Goal: Task Accomplishment & Management: Manage account settings

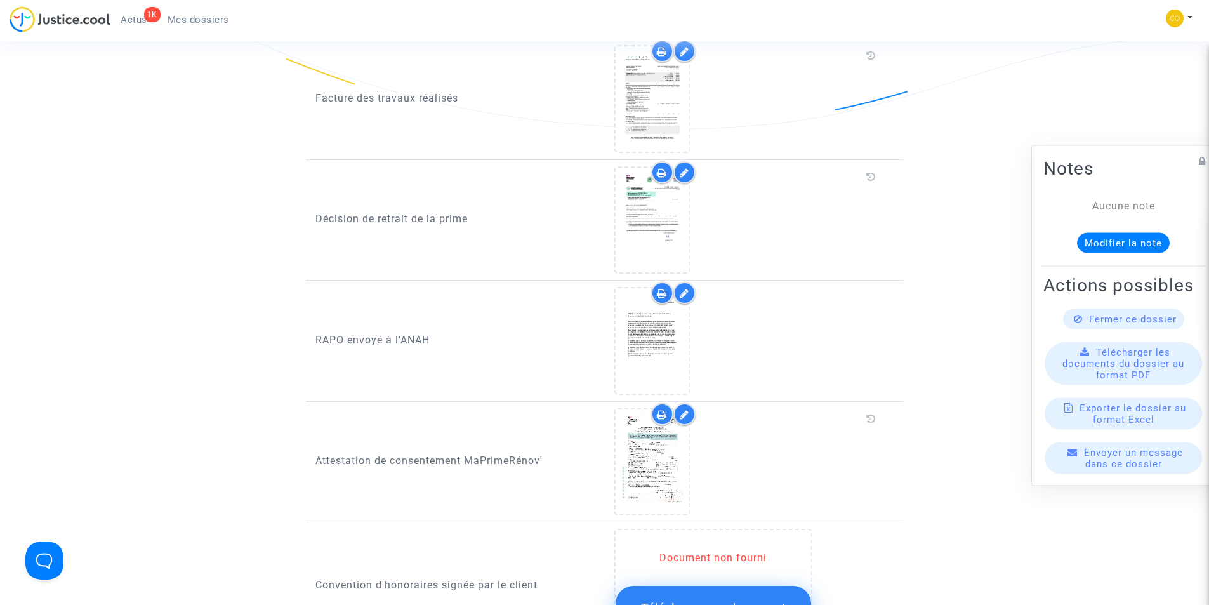
scroll to position [1016, 0]
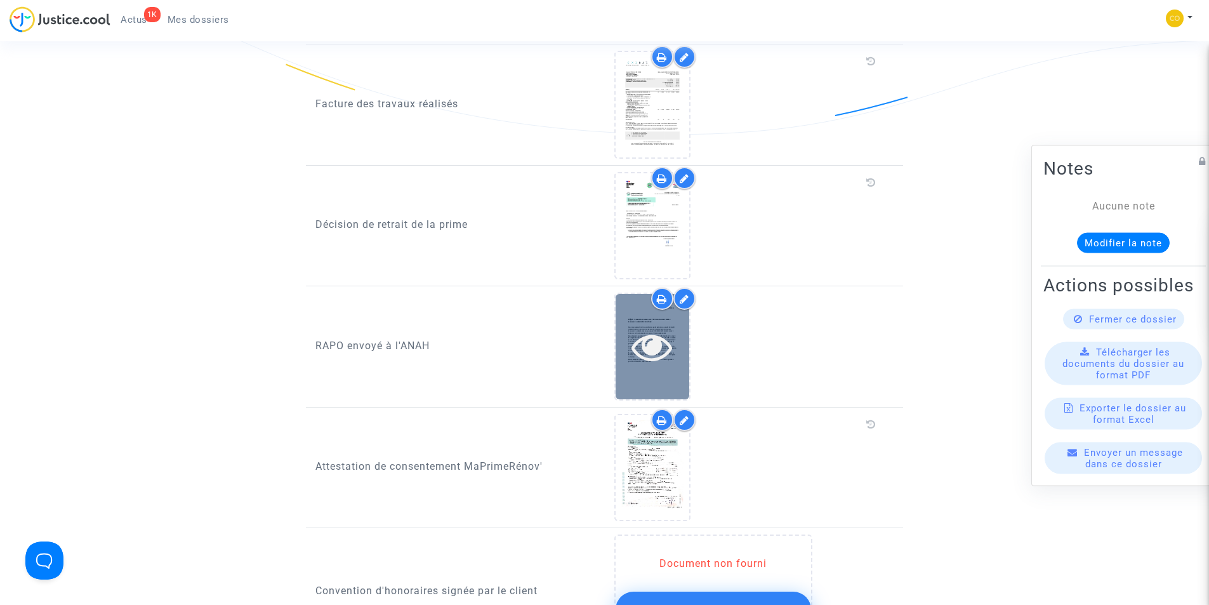
click at [665, 331] on icon at bounding box center [652, 346] width 41 height 41
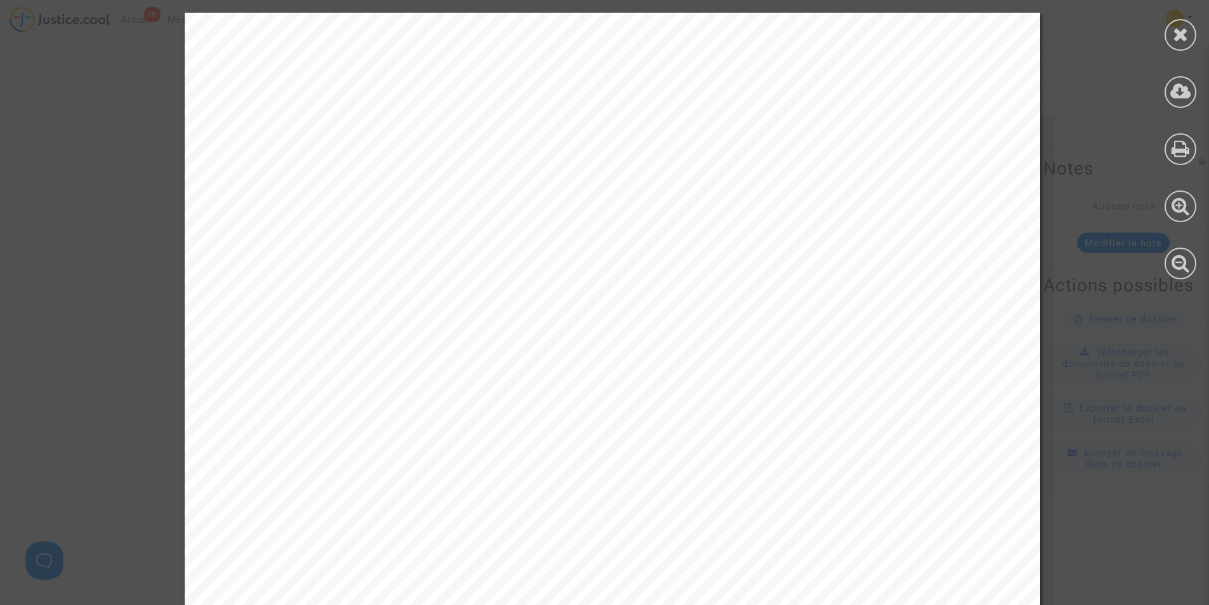
click at [1185, 42] on icon at bounding box center [1181, 34] width 16 height 19
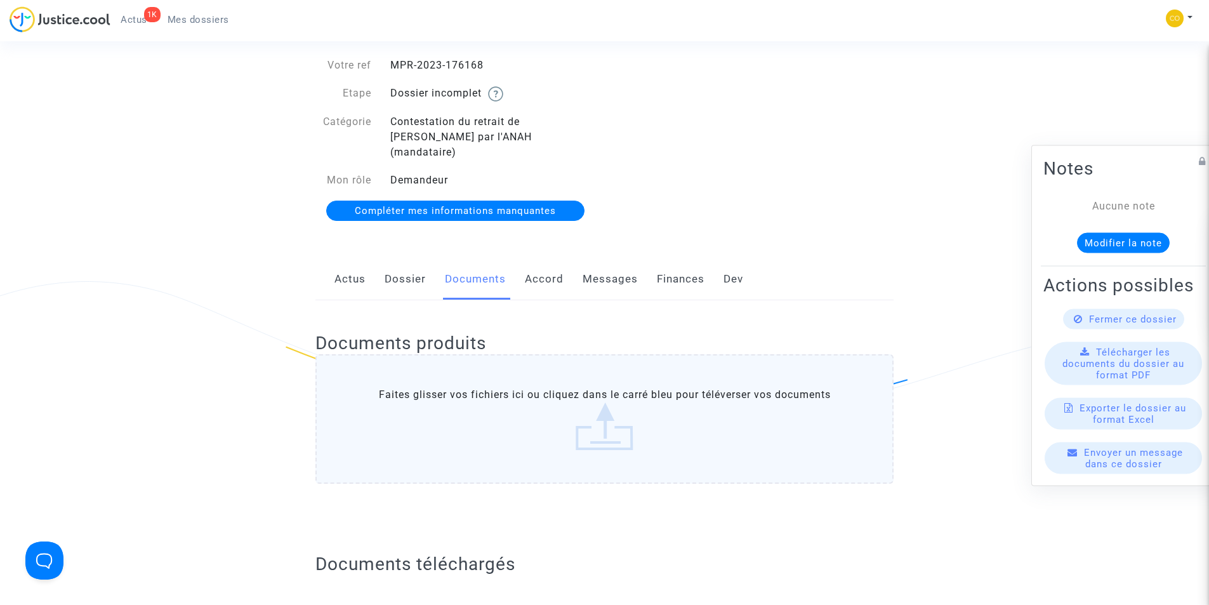
scroll to position [0, 0]
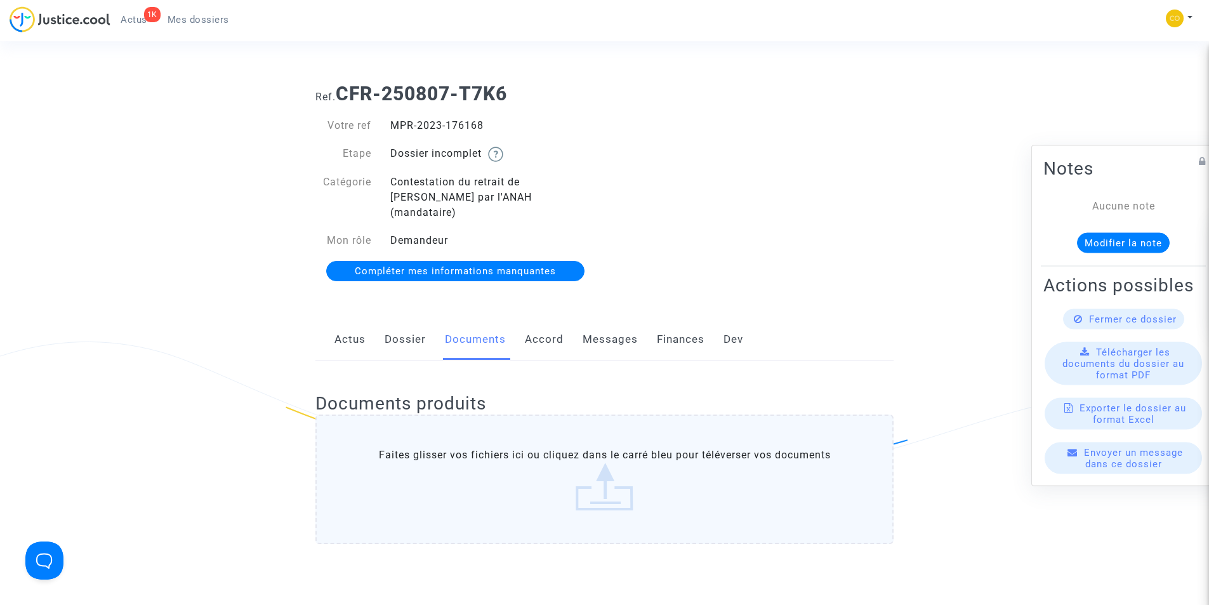
click at [201, 21] on span "Mes dossiers" at bounding box center [199, 19] width 62 height 11
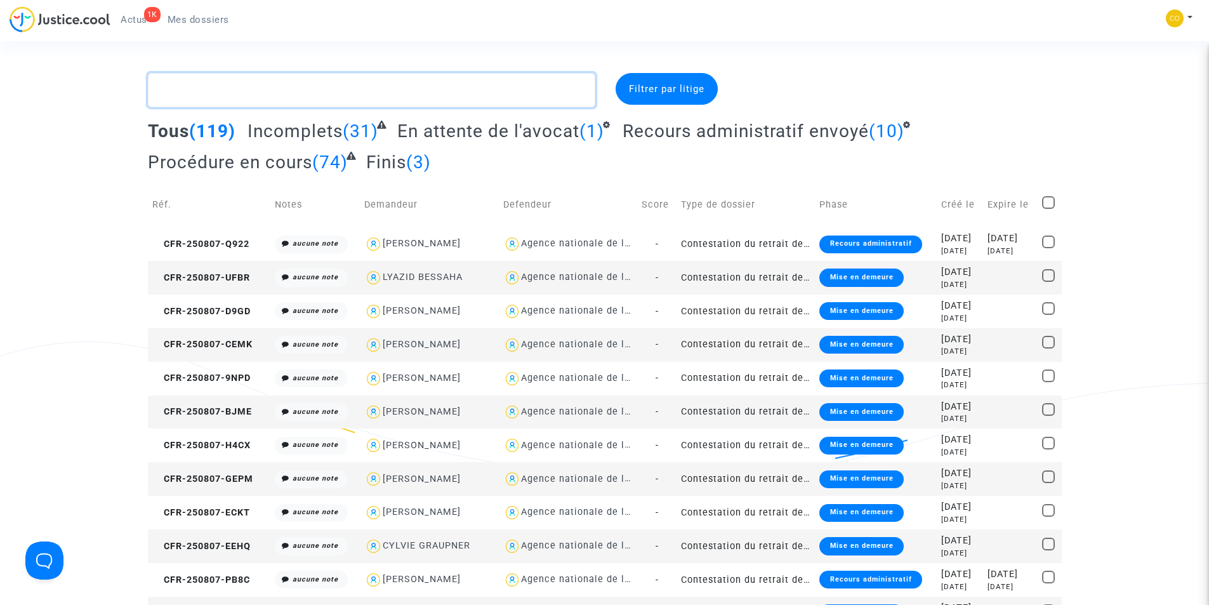
drag, startPoint x: 332, startPoint y: 98, endPoint x: 320, endPoint y: 96, distance: 12.2
click at [321, 96] on textarea at bounding box center [371, 90] width 447 height 34
click at [448, 89] on textarea at bounding box center [371, 90] width 447 height 34
paste textarea "AOUADI BECHIR"
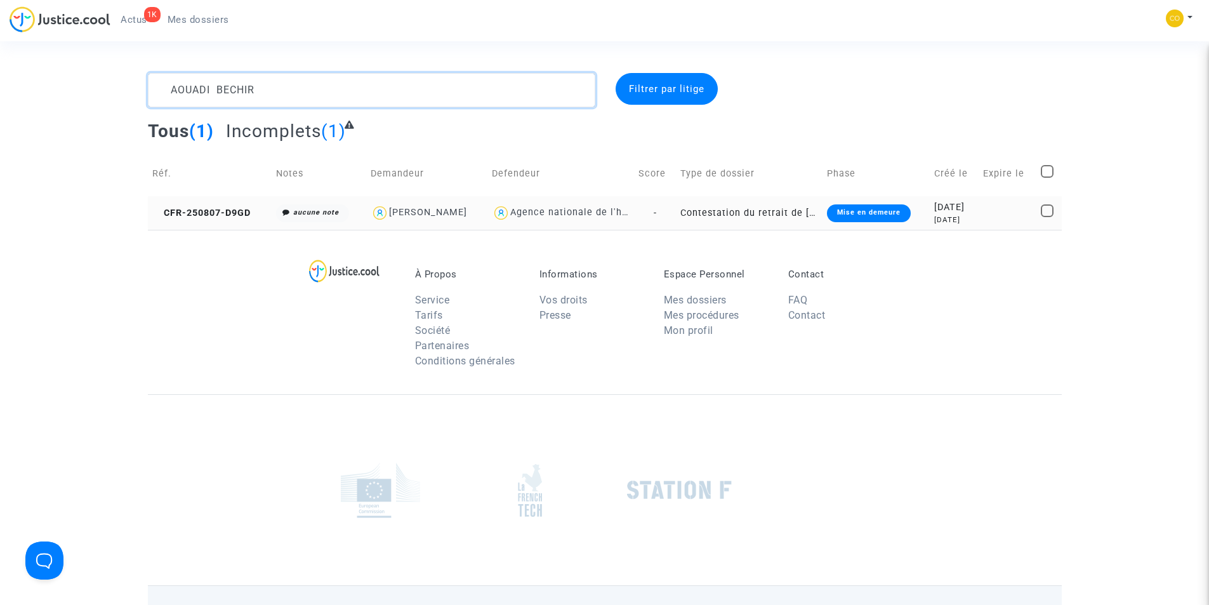
type textarea "AOUADI BECHIR"
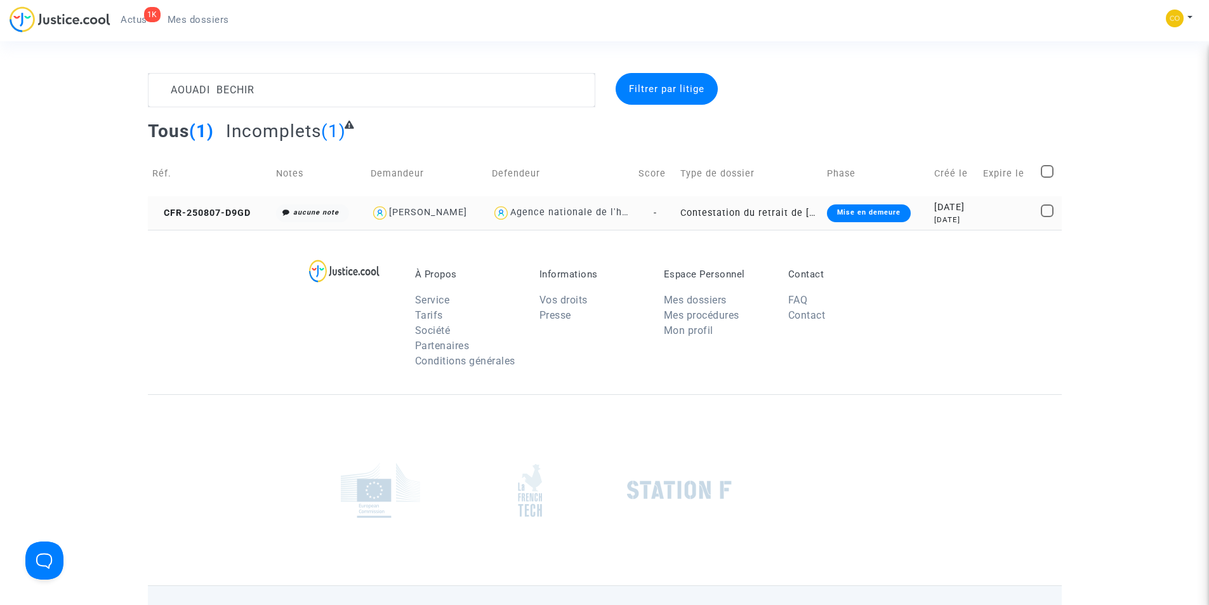
click at [878, 216] on div "Mise en demeure" at bounding box center [869, 213] width 84 height 18
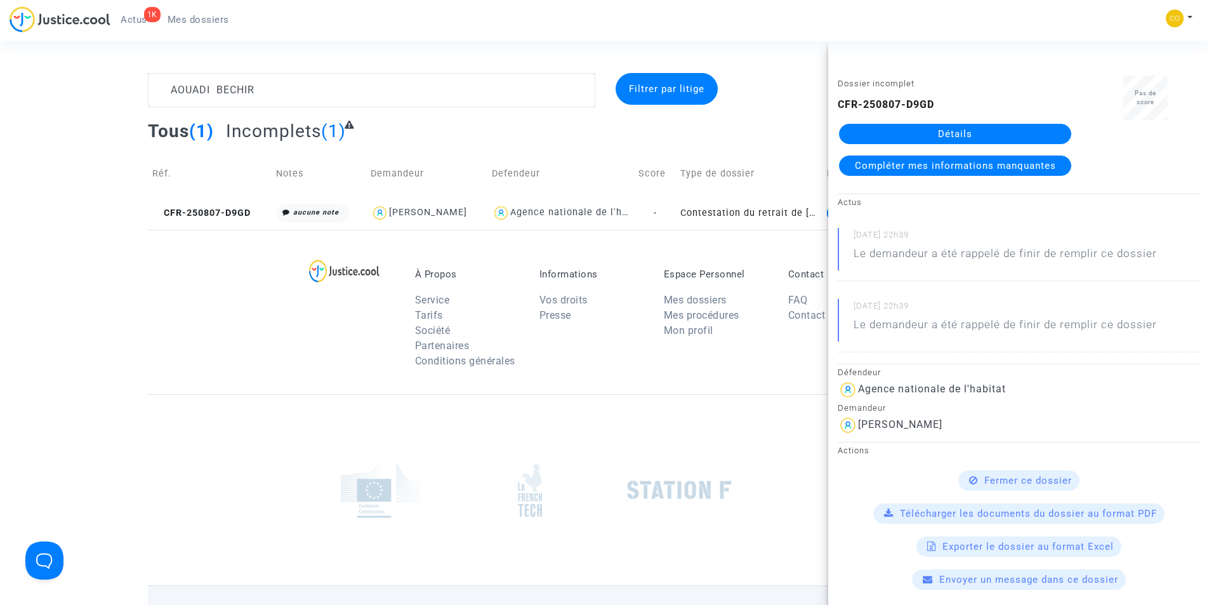
click at [936, 135] on link "Détails" at bounding box center [955, 134] width 232 height 20
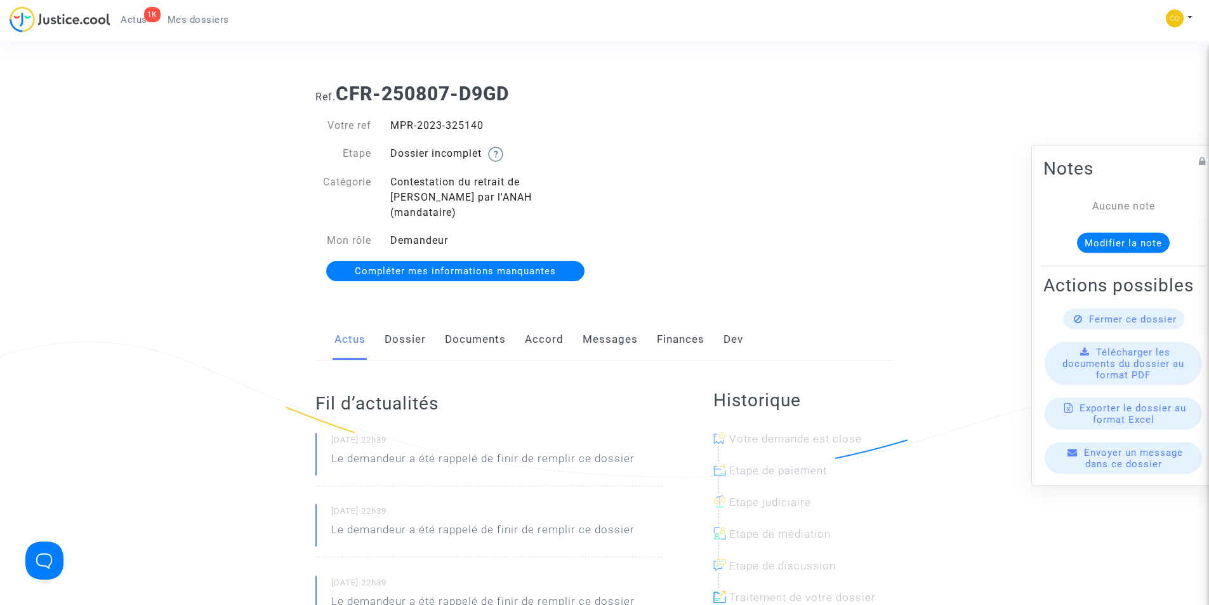
click at [484, 329] on link "Documents" at bounding box center [475, 340] width 61 height 42
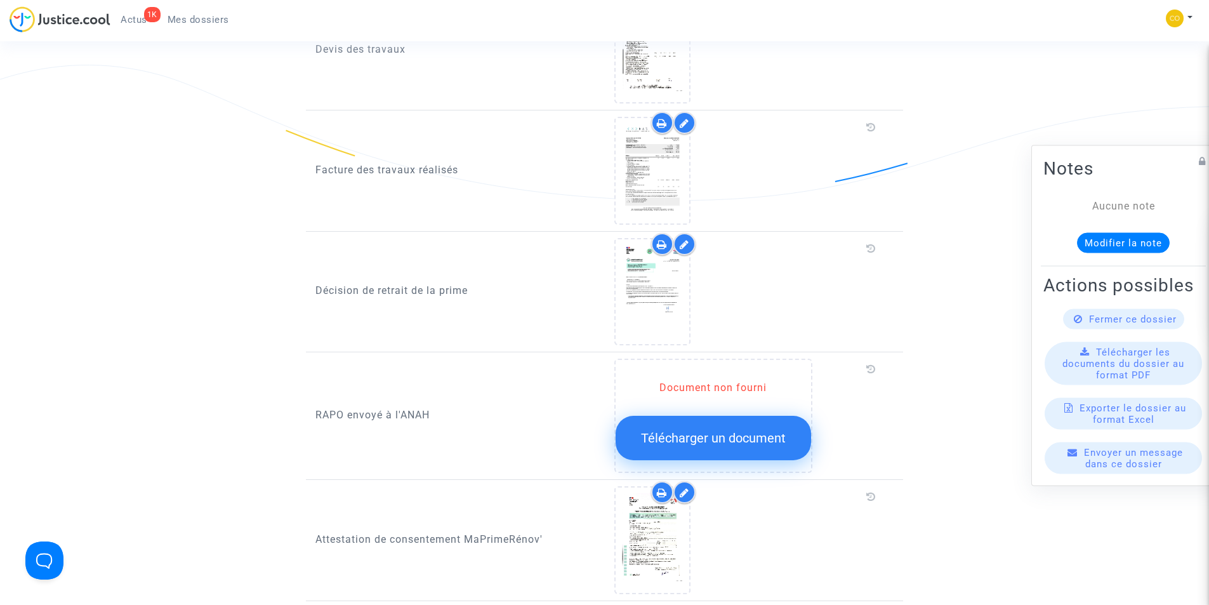
scroll to position [952, 0]
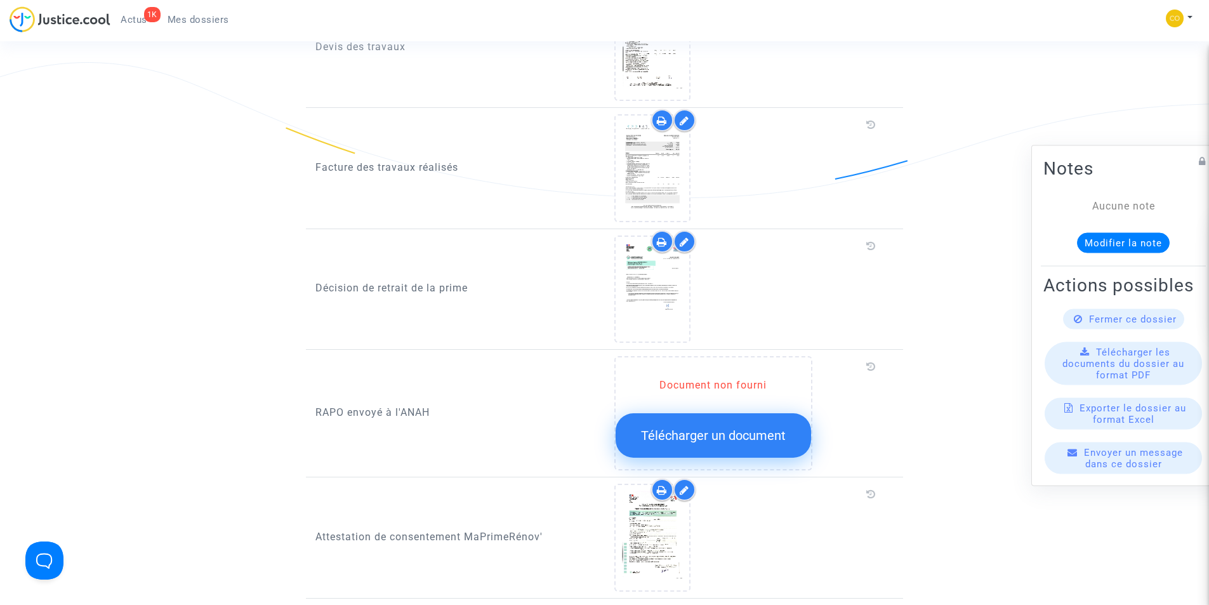
click at [701, 432] on button "Télécharger un document" at bounding box center [713, 435] width 195 height 44
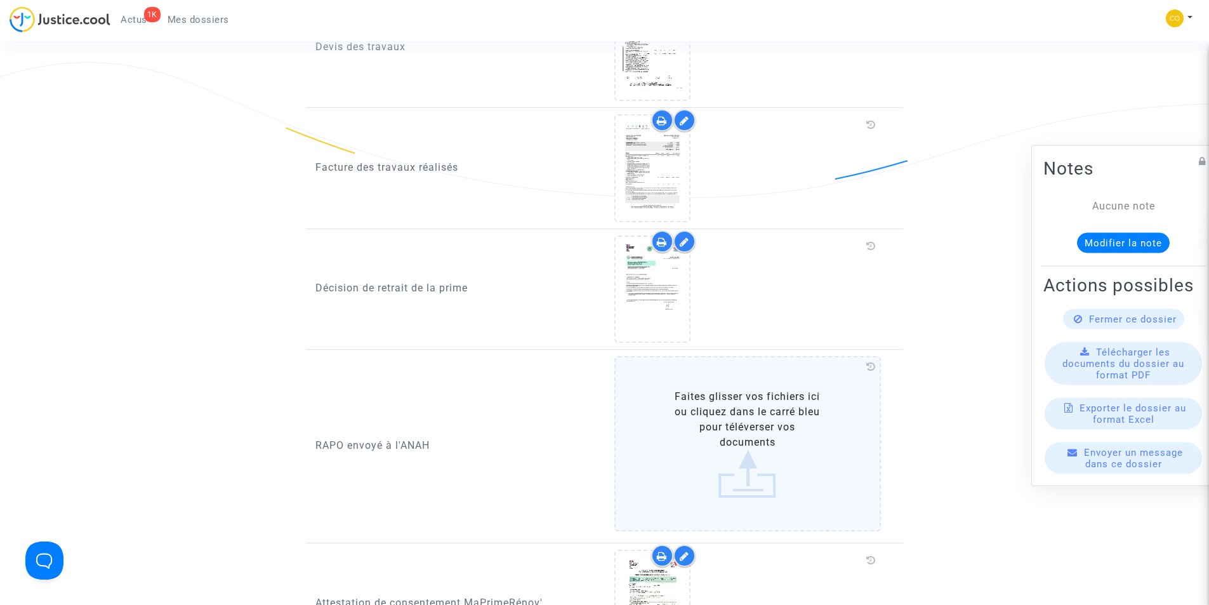
click at [740, 473] on label "Faites glisser vos fichiers ici ou cliquez dans le carré bleu pour téléverser v…" at bounding box center [747, 443] width 267 height 175
click at [0, 0] on input "Faites glisser vos fichiers ici ou cliquez dans le carré bleu pour téléverser v…" at bounding box center [0, 0] width 0 height 0
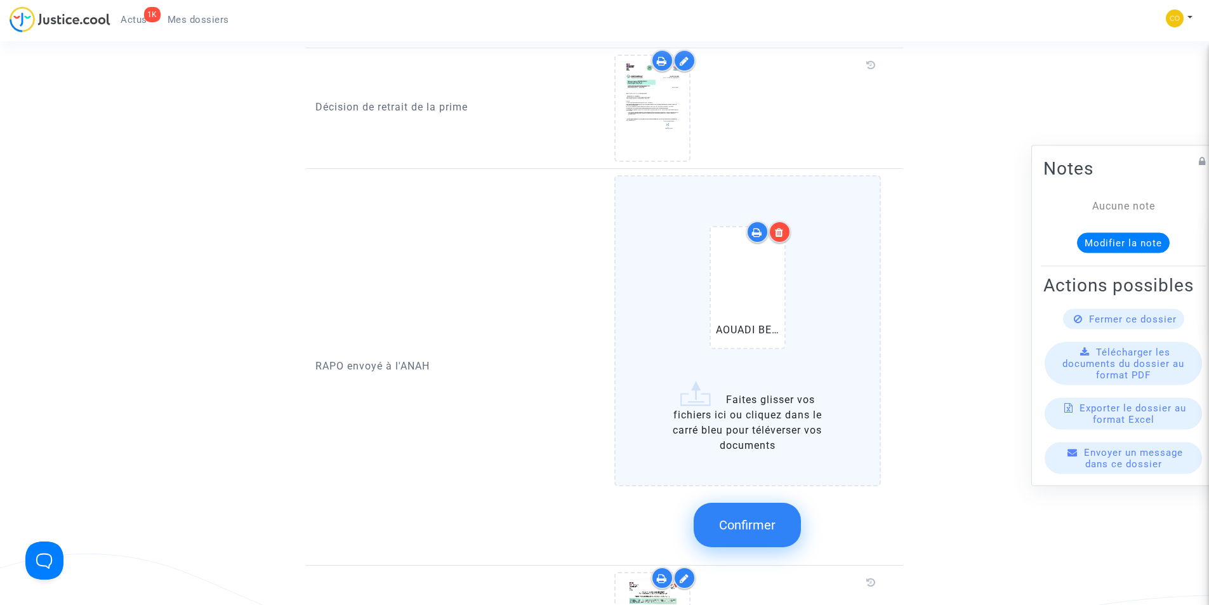
scroll to position [1143, 0]
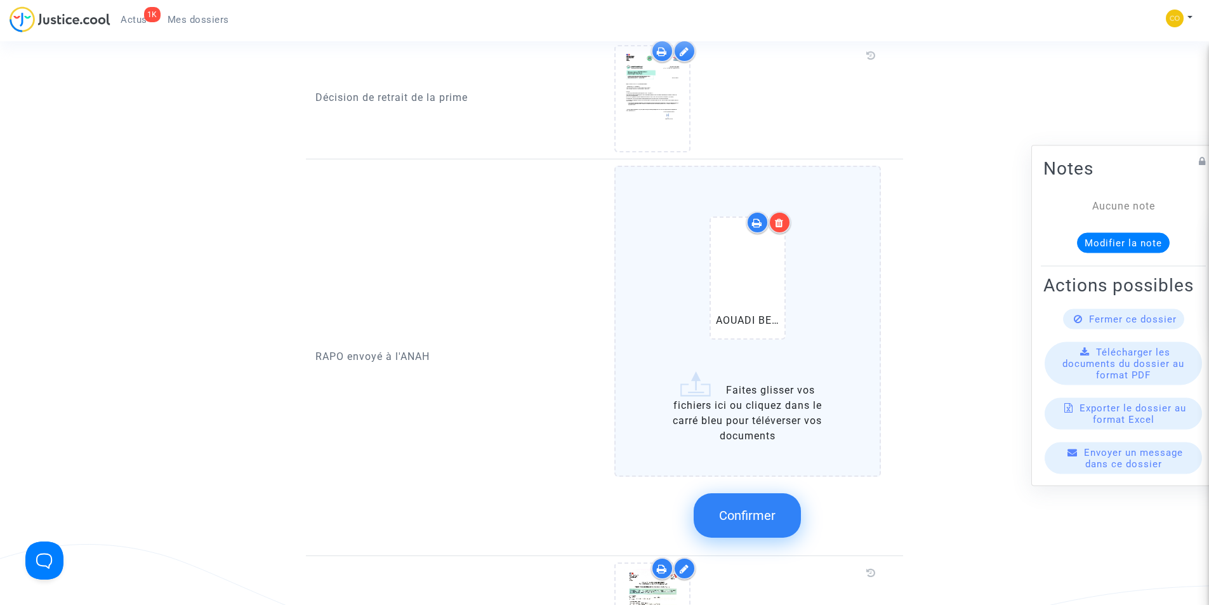
click at [770, 509] on button "Confirmer" at bounding box center [747, 515] width 107 height 44
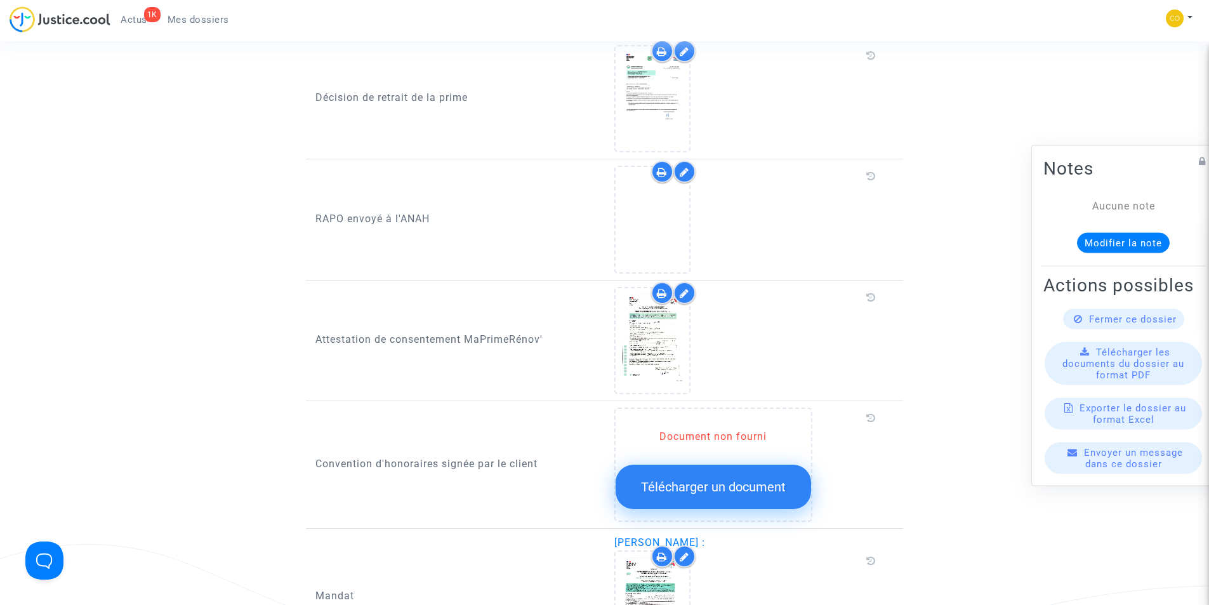
click at [220, 18] on span "Mes dossiers" at bounding box center [199, 19] width 62 height 11
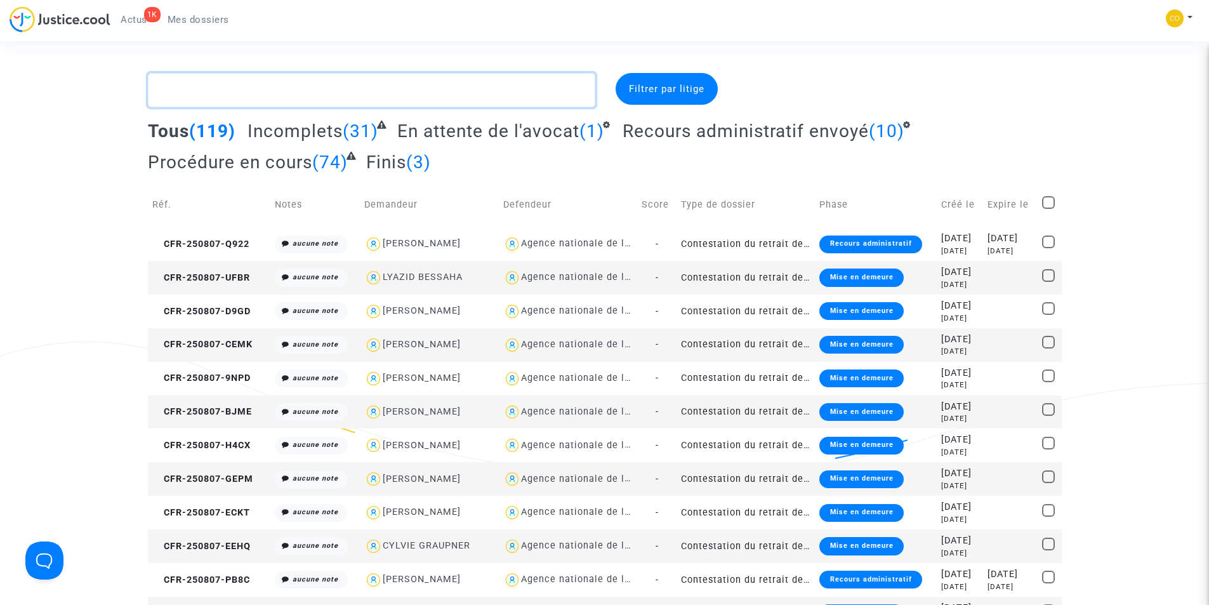
click at [444, 86] on textarea at bounding box center [371, 90] width 447 height 34
paste textarea "[PERSON_NAME]"
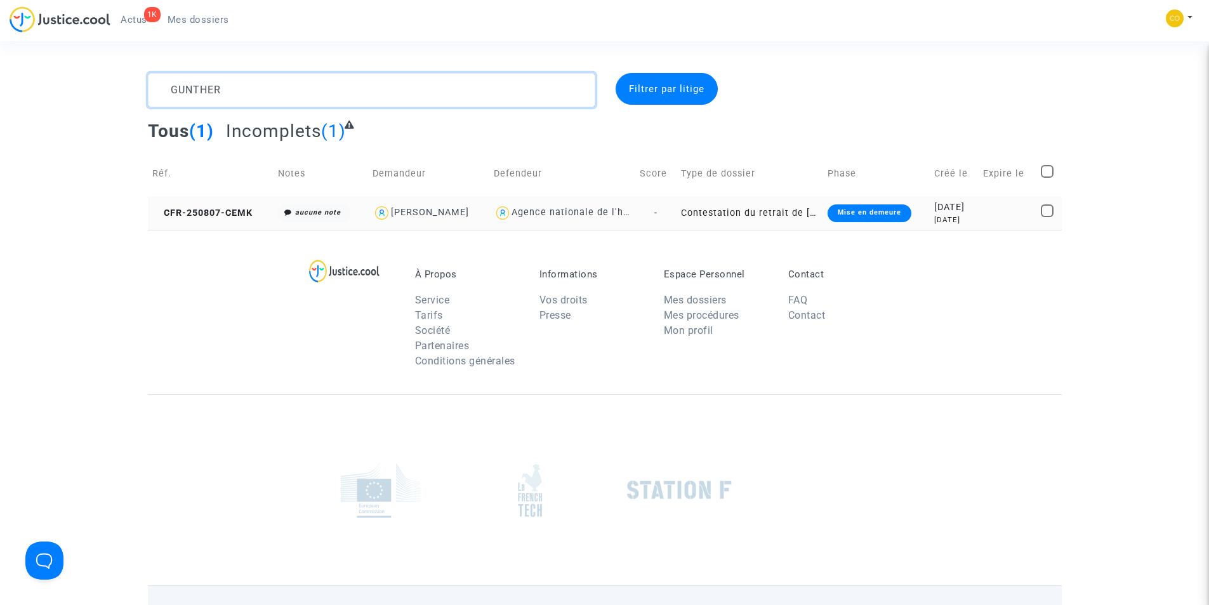
type textarea "GUNTHER"
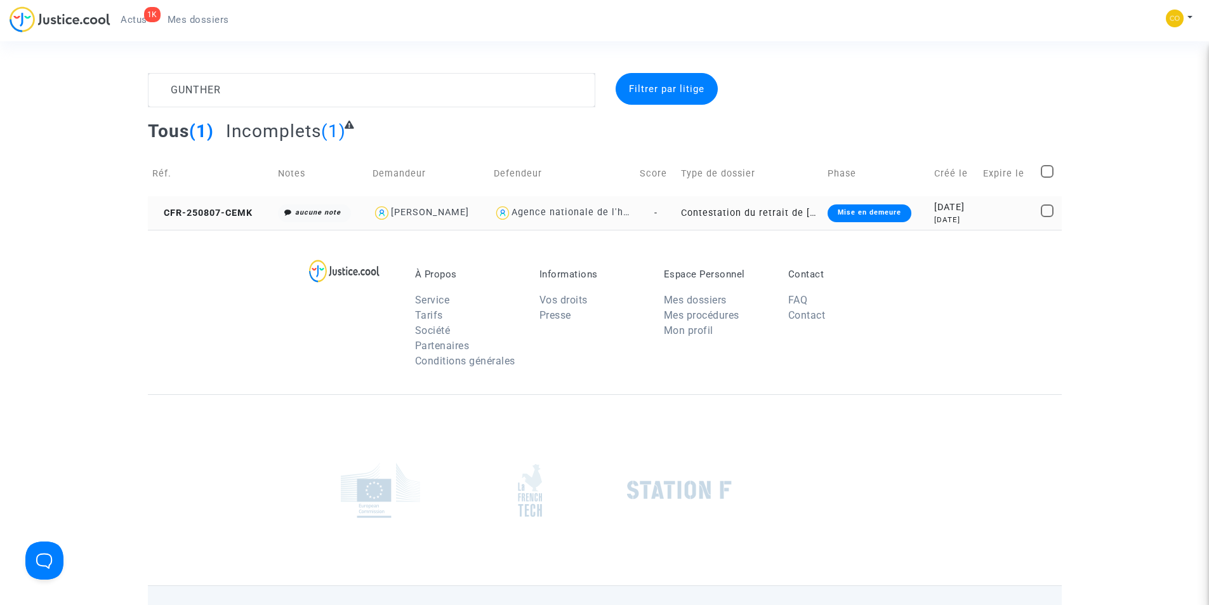
click at [880, 213] on div "Mise en demeure" at bounding box center [870, 213] width 84 height 18
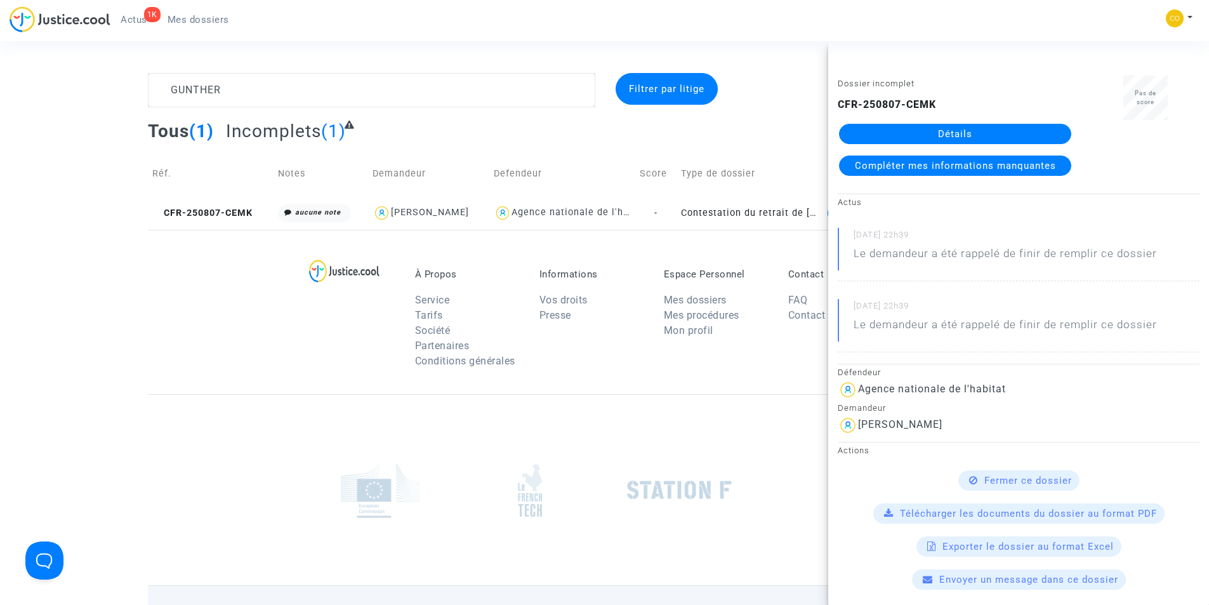
click at [904, 131] on link "Détails" at bounding box center [955, 134] width 232 height 20
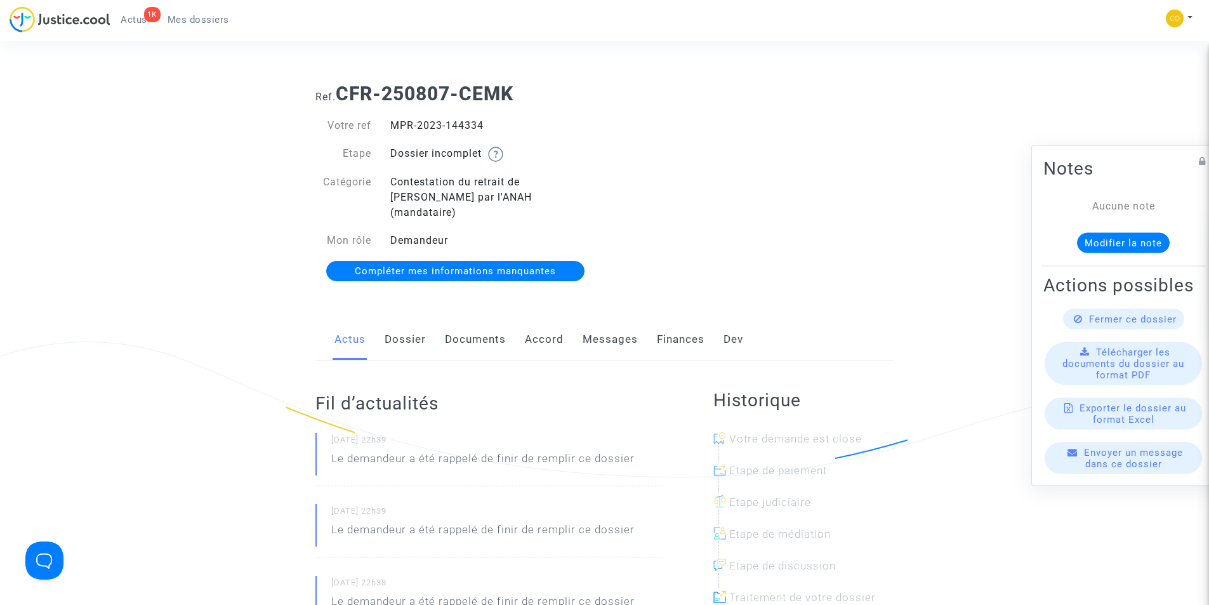
click at [458, 321] on link "Documents" at bounding box center [475, 340] width 61 height 42
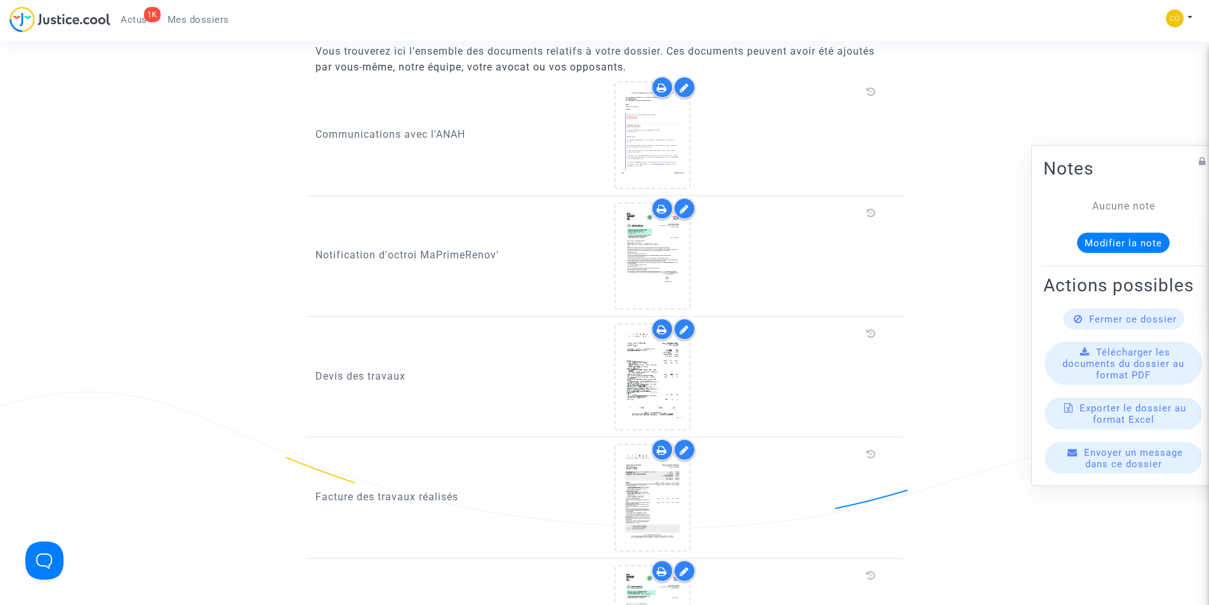
scroll to position [635, 0]
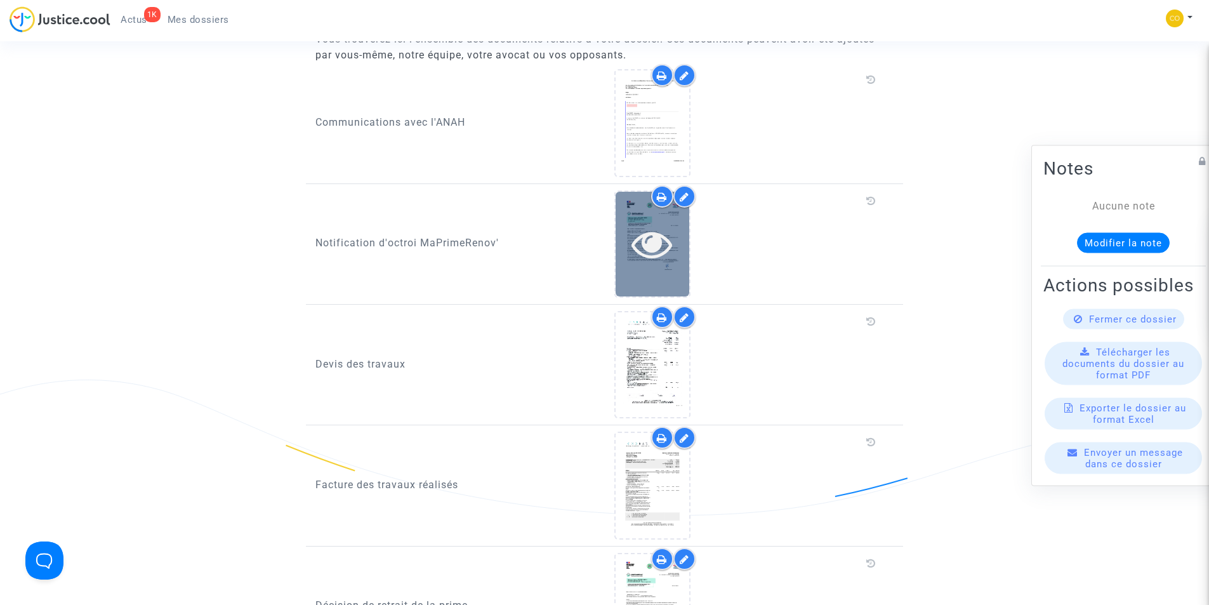
click at [652, 230] on icon at bounding box center [652, 243] width 41 height 41
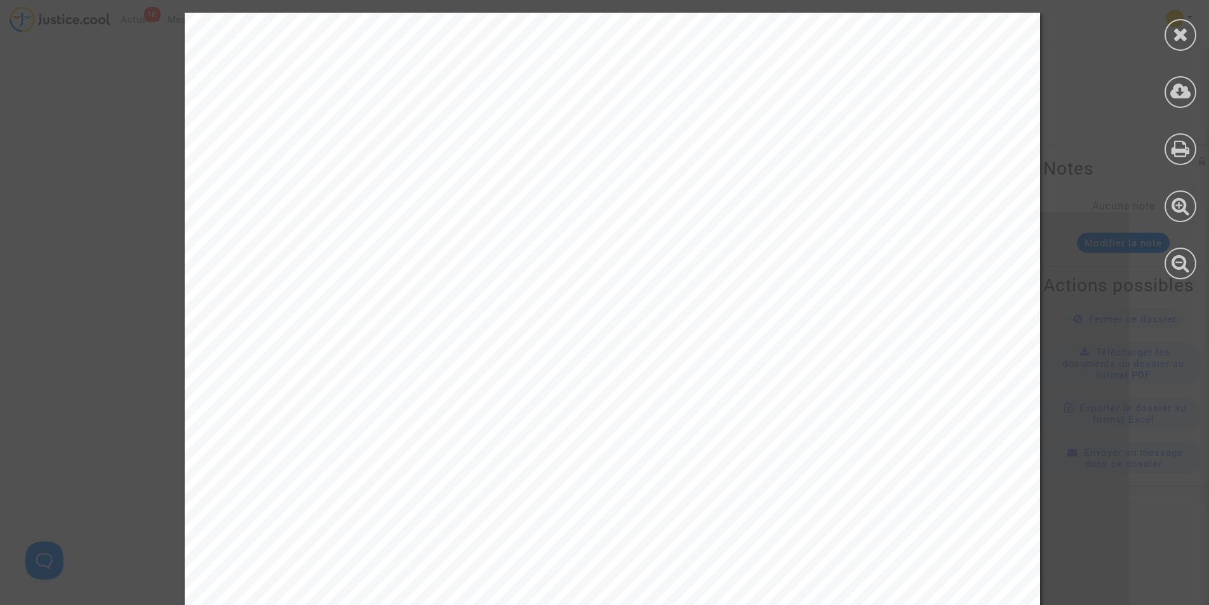
click at [1180, 37] on icon at bounding box center [1181, 34] width 16 height 19
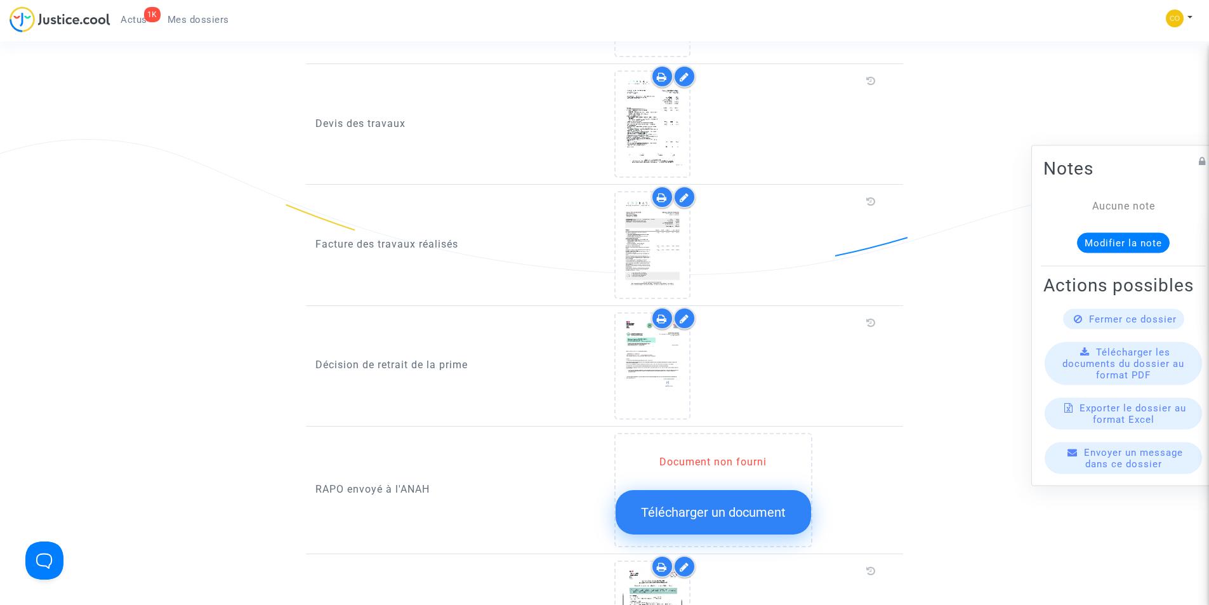
scroll to position [1016, 0]
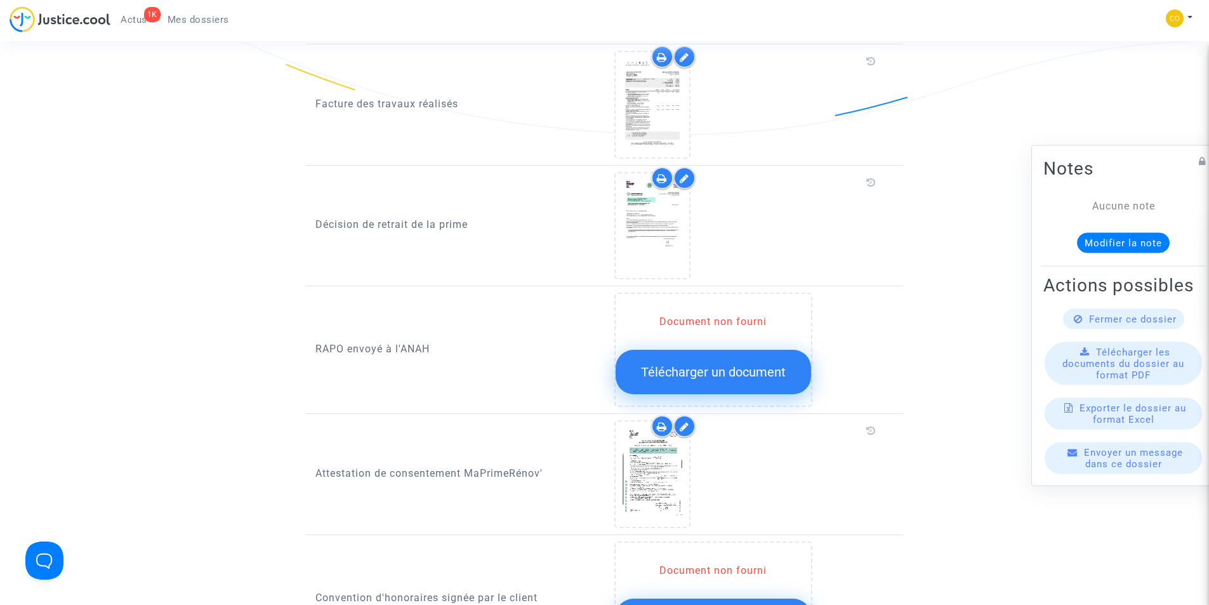
click at [705, 372] on button "Télécharger un document" at bounding box center [713, 372] width 195 height 44
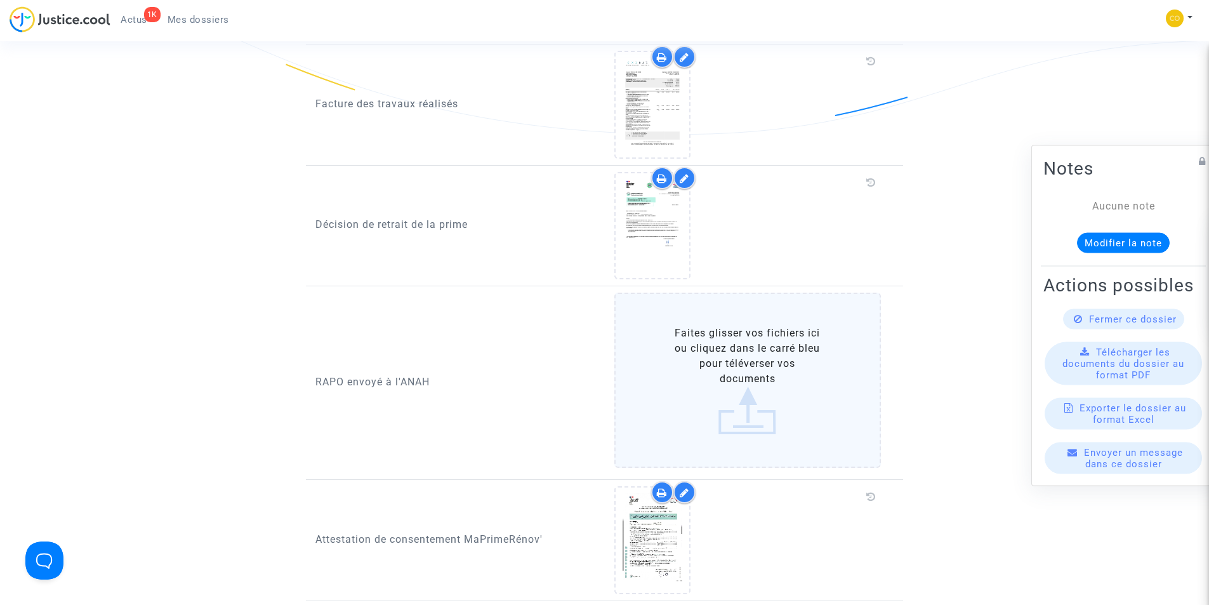
click at [732, 400] on label "Faites glisser vos fichiers ici ou cliquez dans le carré bleu pour téléverser v…" at bounding box center [747, 380] width 267 height 175
click at [0, 0] on input "Faites glisser vos fichiers ici ou cliquez dans le carré bleu pour téléverser v…" at bounding box center [0, 0] width 0 height 0
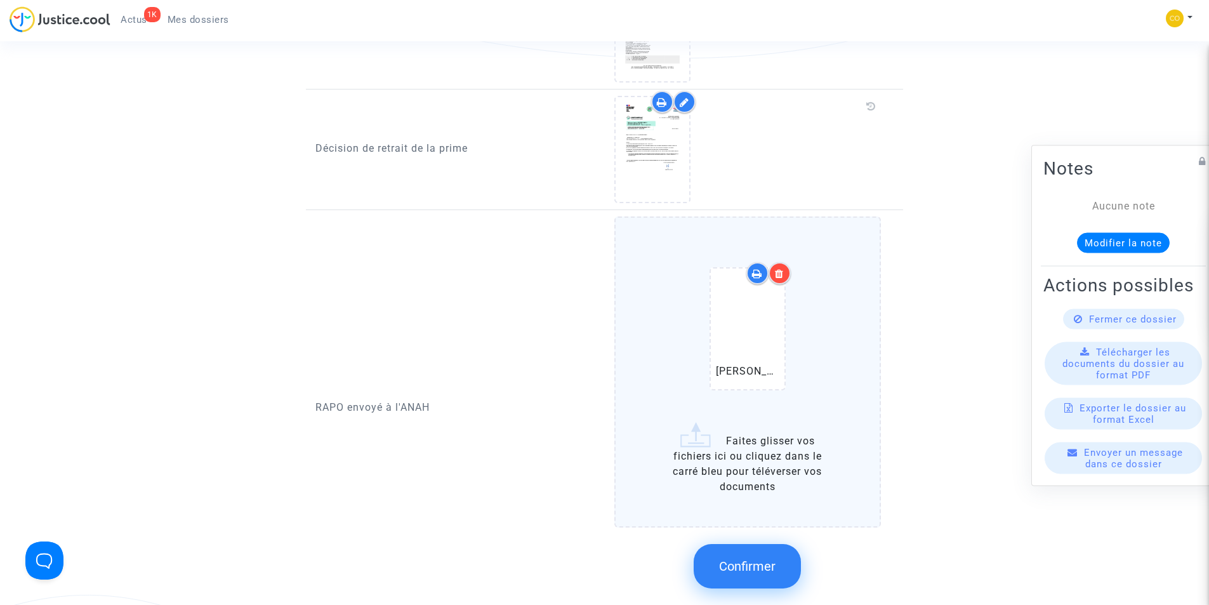
scroll to position [1206, 0]
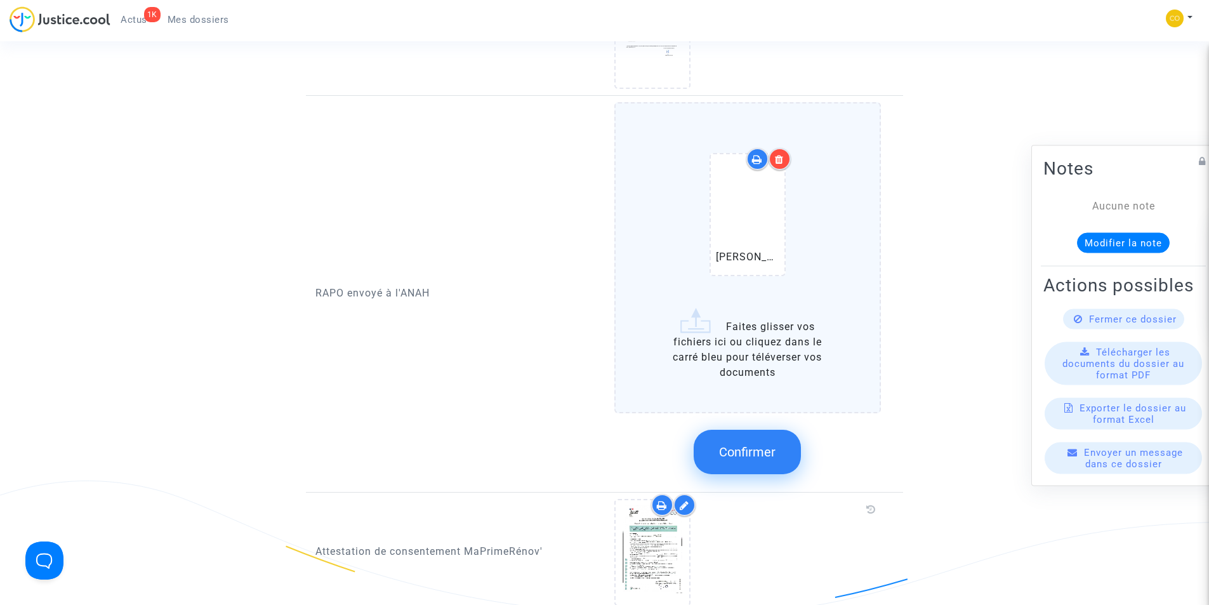
click at [765, 444] on button "Confirmer" at bounding box center [747, 452] width 107 height 44
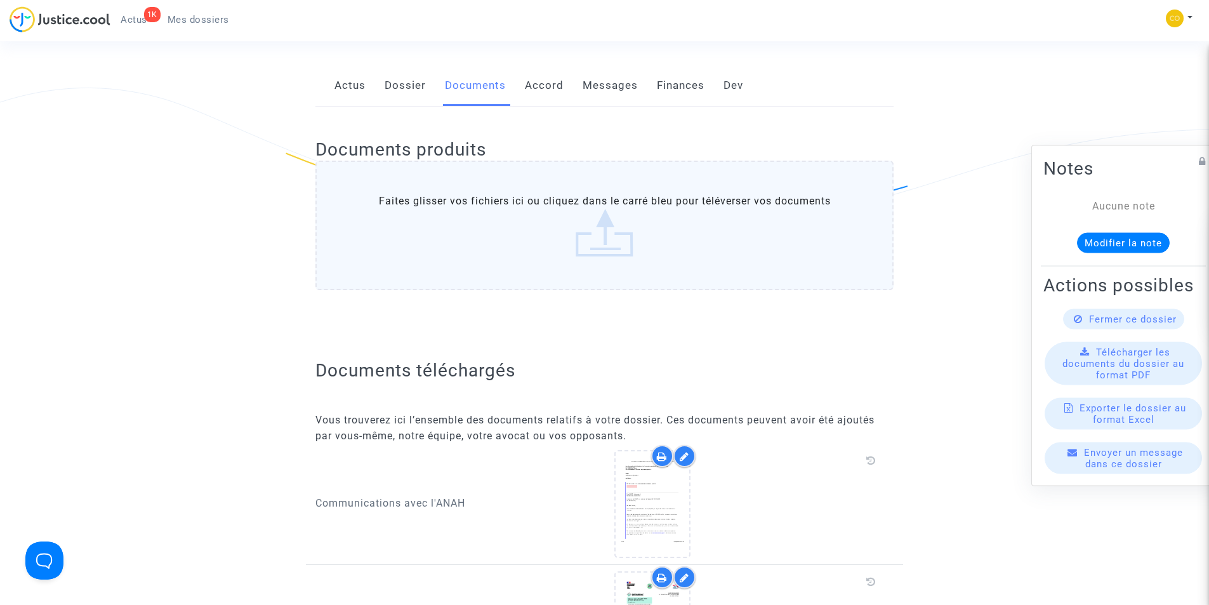
scroll to position [0, 0]
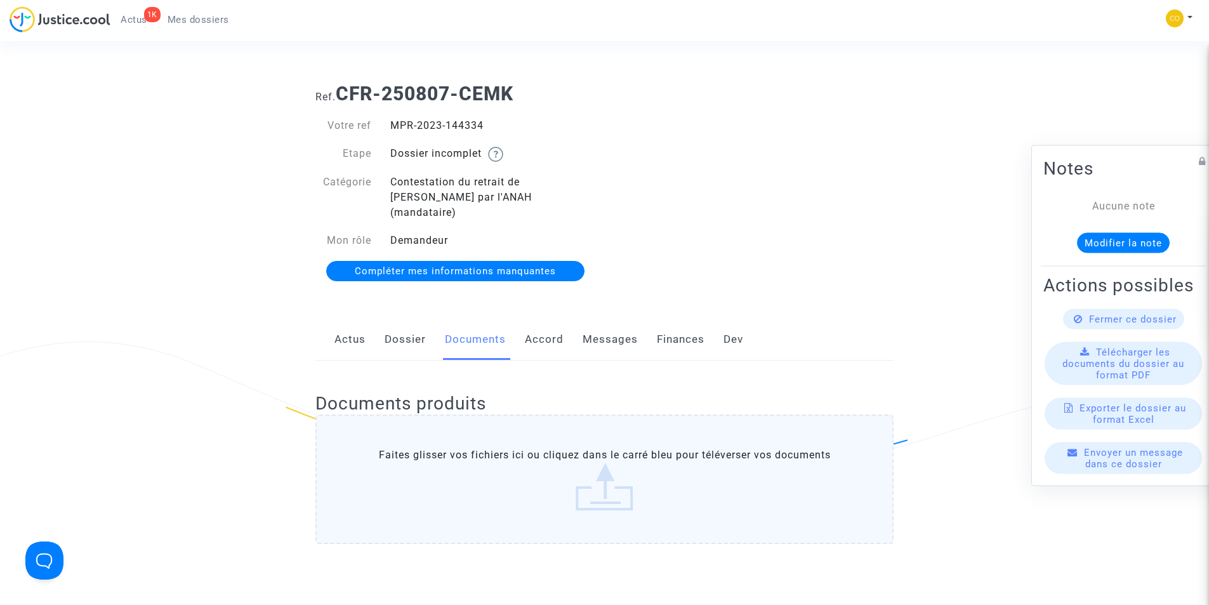
click at [181, 24] on span "Mes dossiers" at bounding box center [199, 19] width 62 height 11
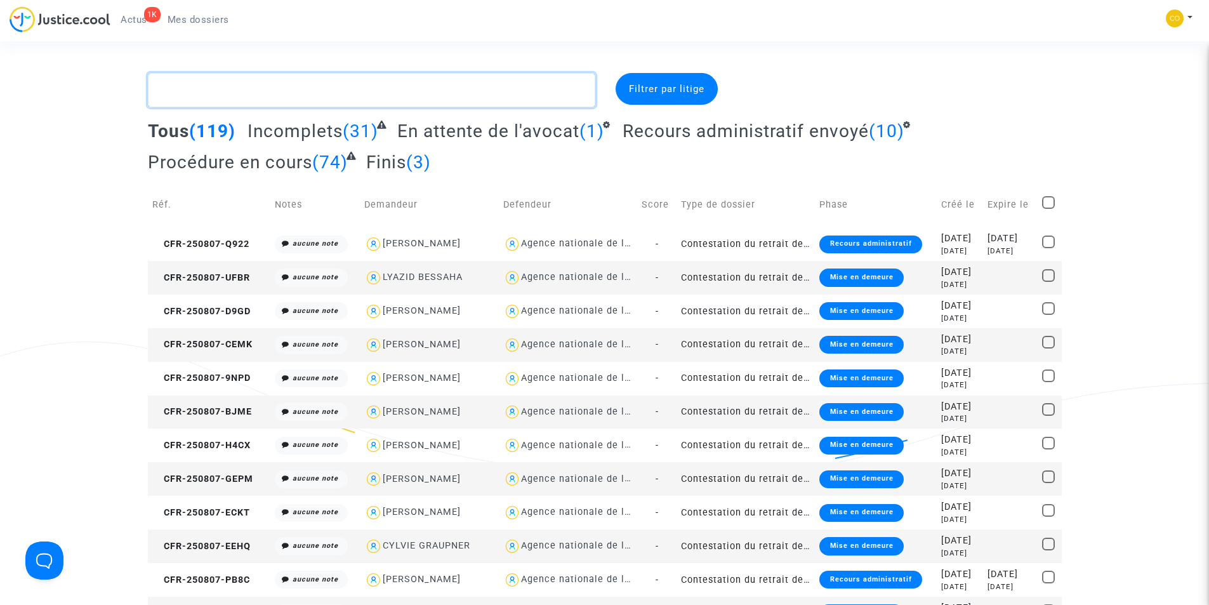
click at [292, 85] on textarea at bounding box center [371, 90] width 447 height 34
paste textarea "[PERSON_NAME]"
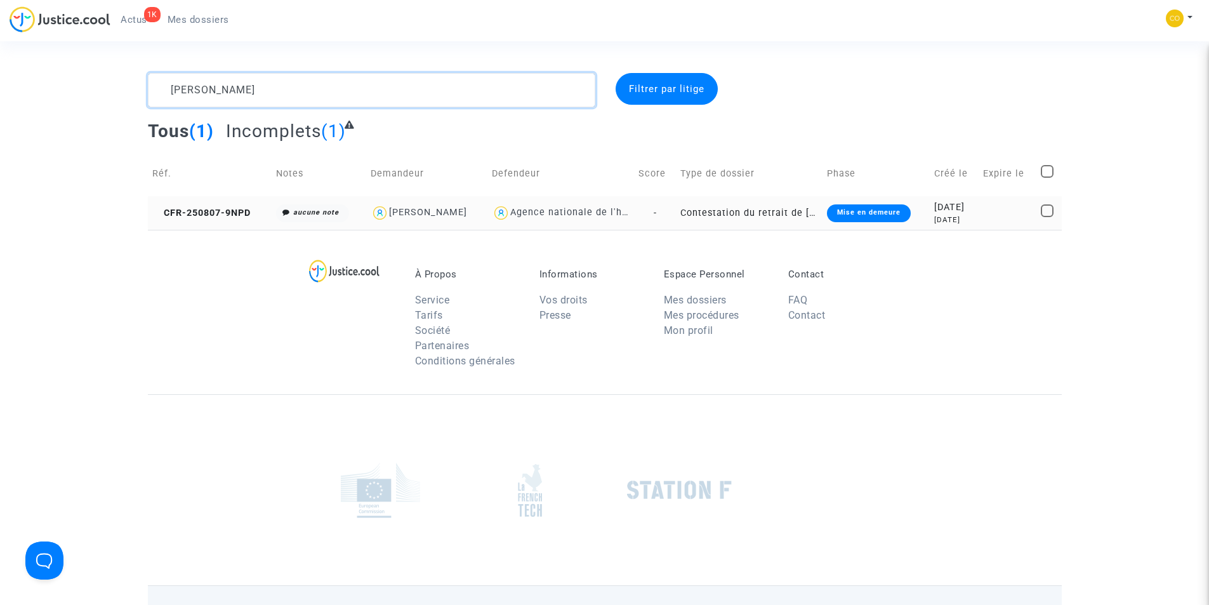
type textarea "[PERSON_NAME]"
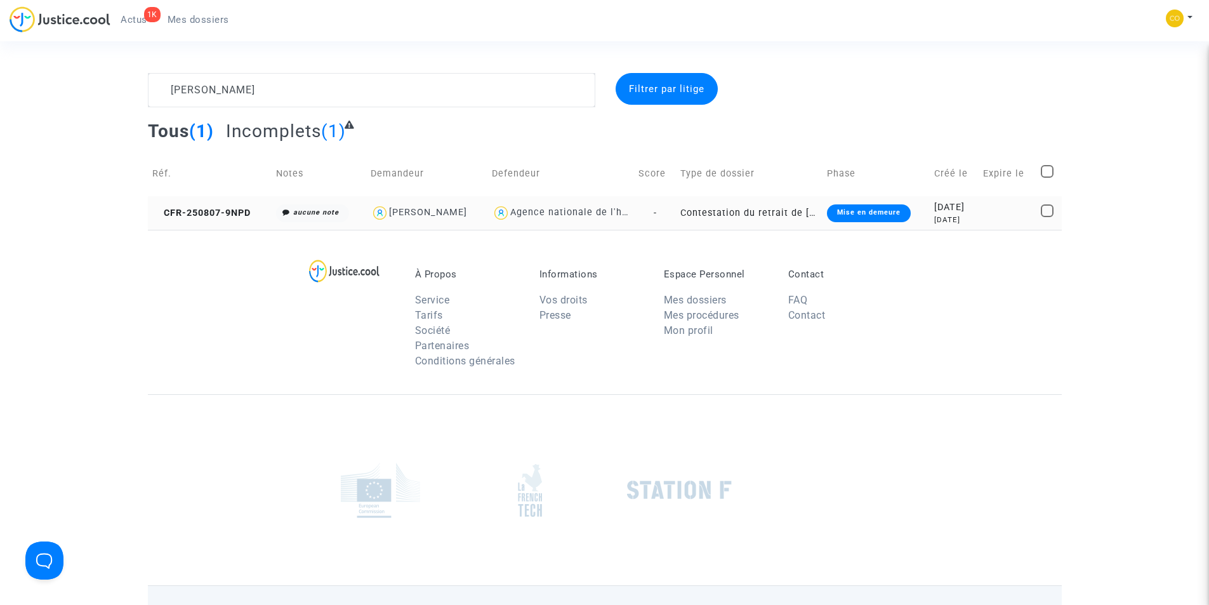
click at [864, 216] on div "Mise en demeure" at bounding box center [869, 213] width 84 height 18
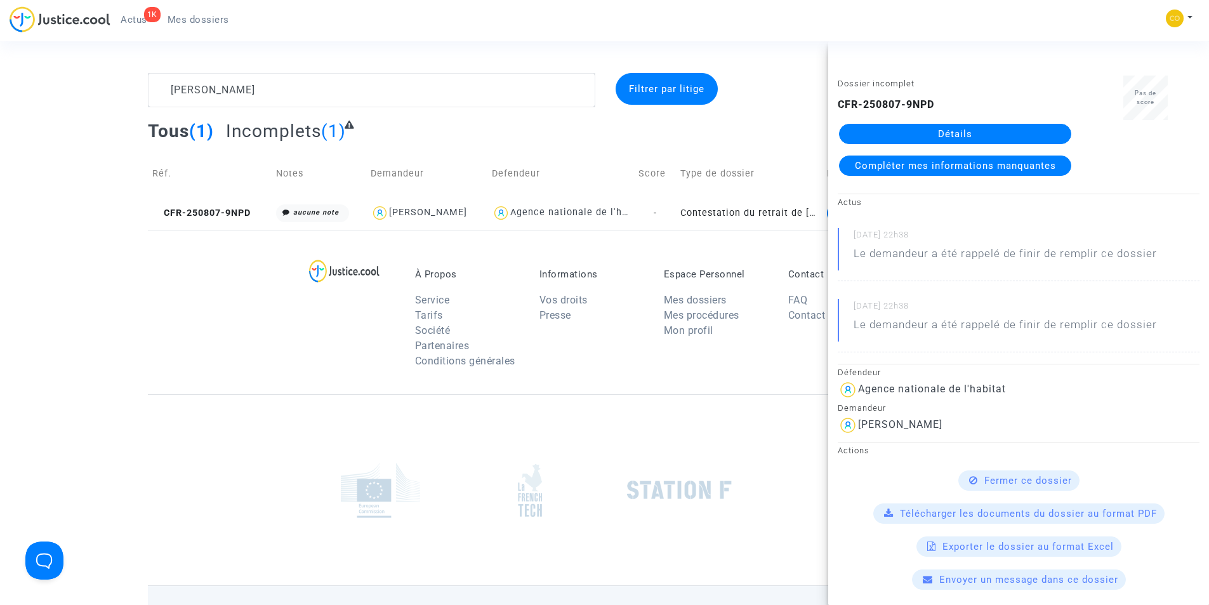
click at [912, 134] on link "Détails" at bounding box center [955, 134] width 232 height 20
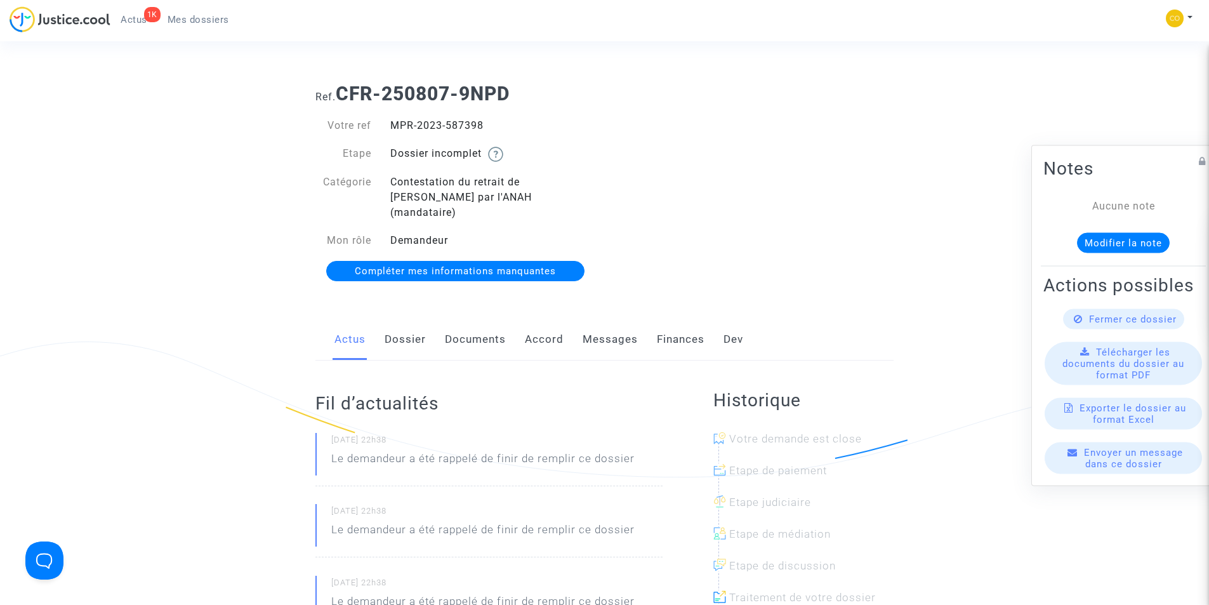
click at [449, 321] on link "Documents" at bounding box center [475, 340] width 61 height 42
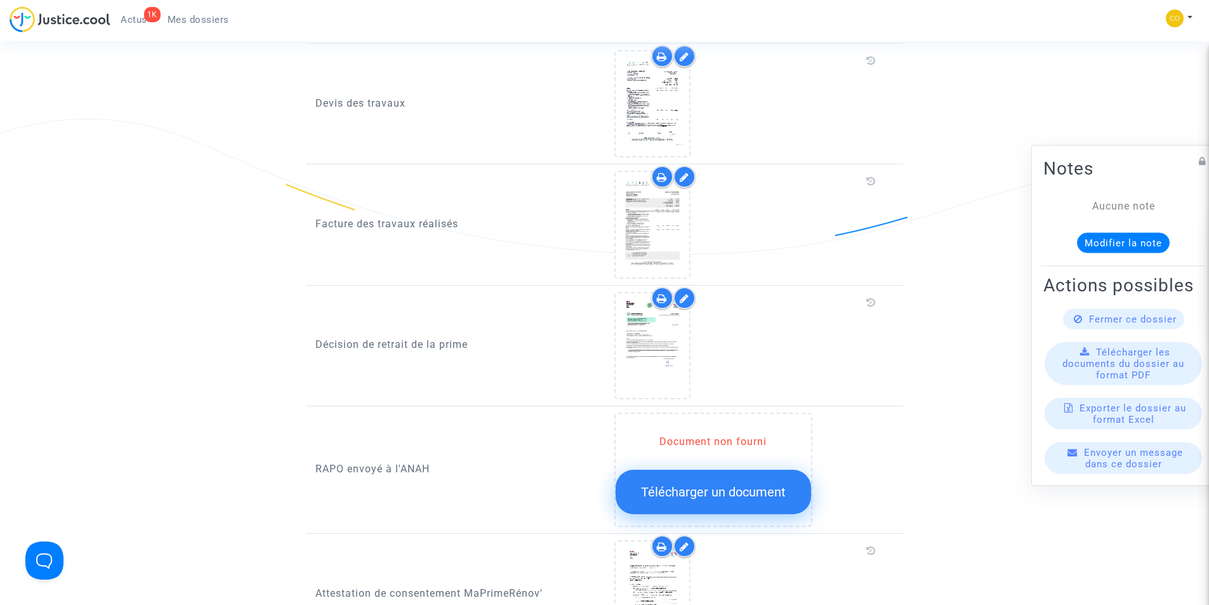
scroll to position [1016, 0]
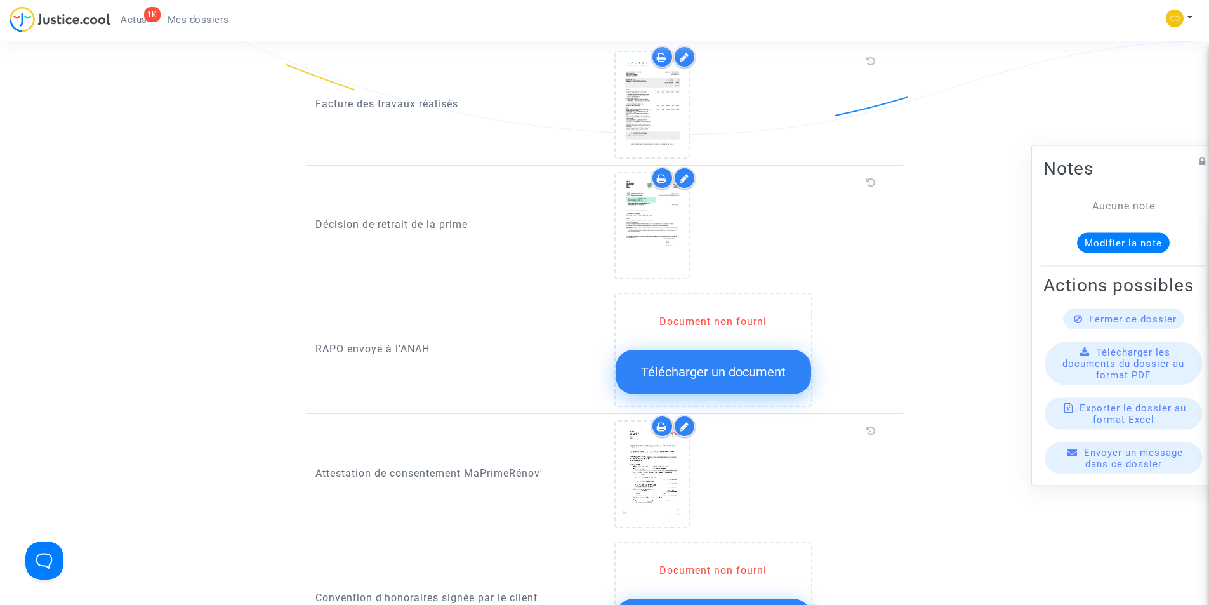
click at [722, 364] on span "Télécharger un document" at bounding box center [713, 371] width 145 height 15
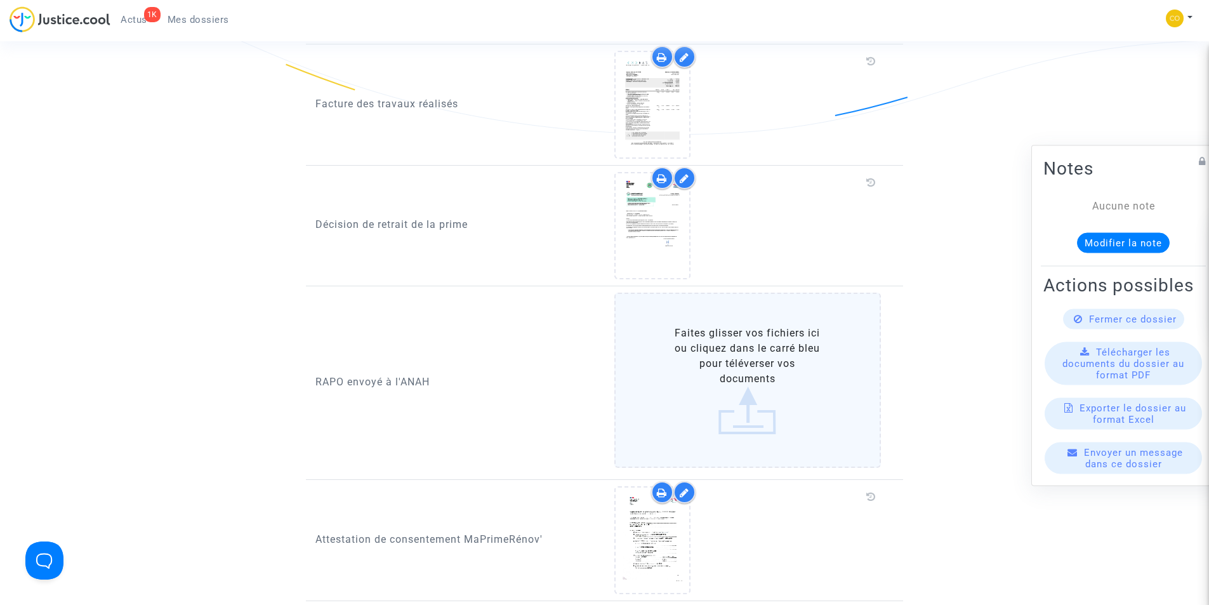
click at [732, 402] on label "Faites glisser vos fichiers ici ou cliquez dans le carré bleu pour téléverser v…" at bounding box center [747, 380] width 267 height 175
click at [0, 0] on input "Faites glisser vos fichiers ici ou cliquez dans le carré bleu pour téléverser v…" at bounding box center [0, 0] width 0 height 0
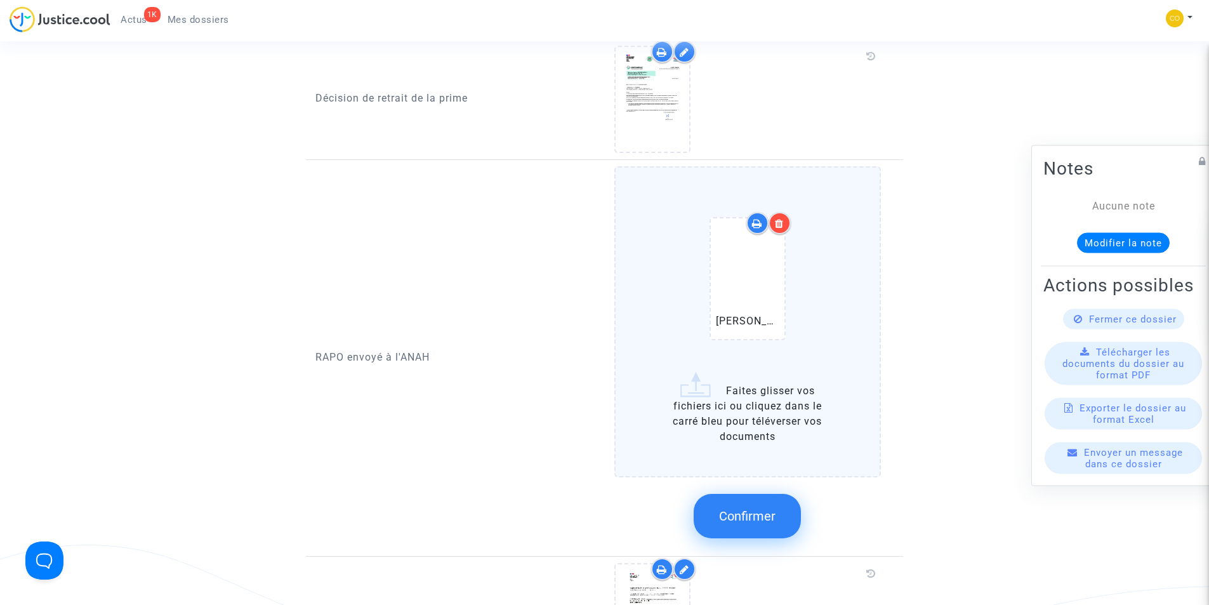
scroll to position [1206, 0]
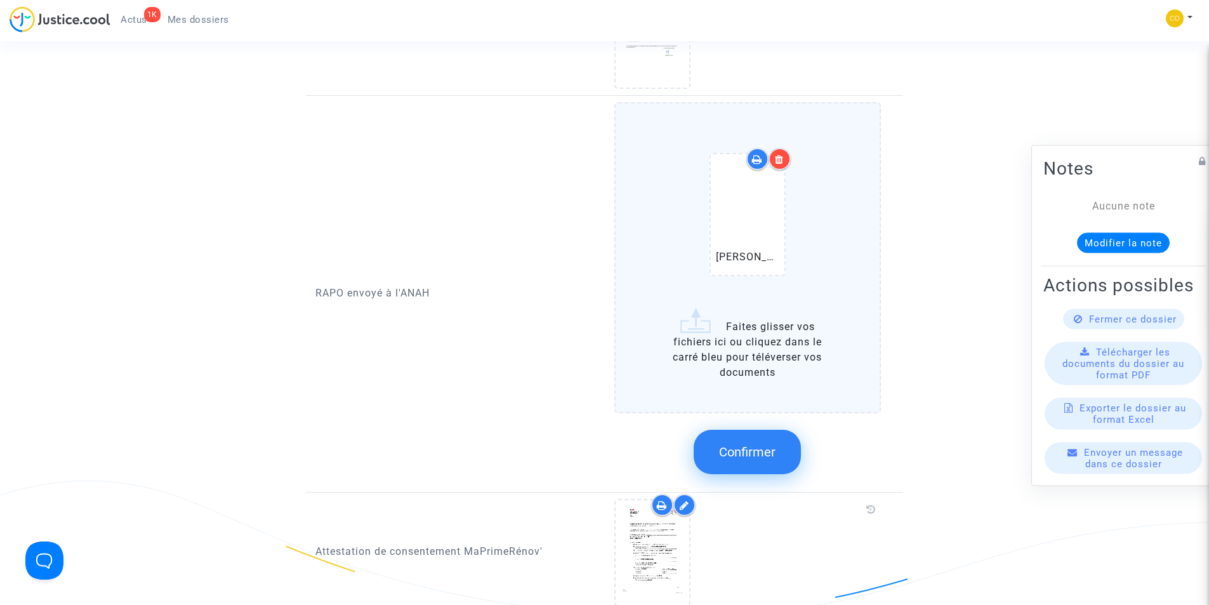
click at [756, 444] on span "Confirmer" at bounding box center [747, 451] width 56 height 15
